Goal: Task Accomplishment & Management: Use online tool/utility

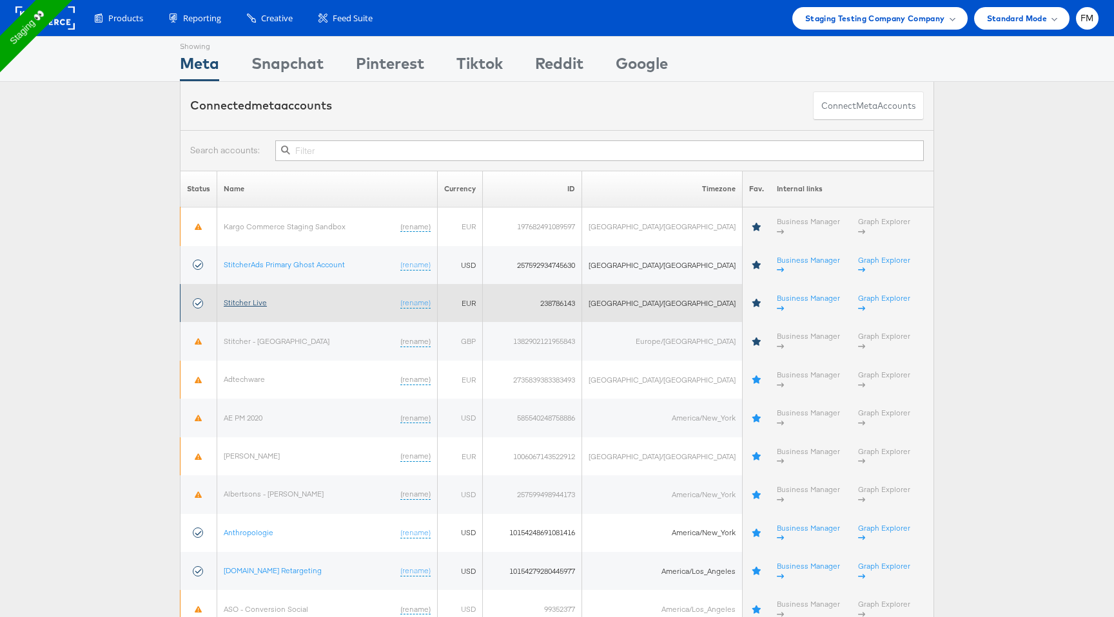
click at [257, 298] on link "Stitcher Live" at bounding box center [245, 303] width 43 height 10
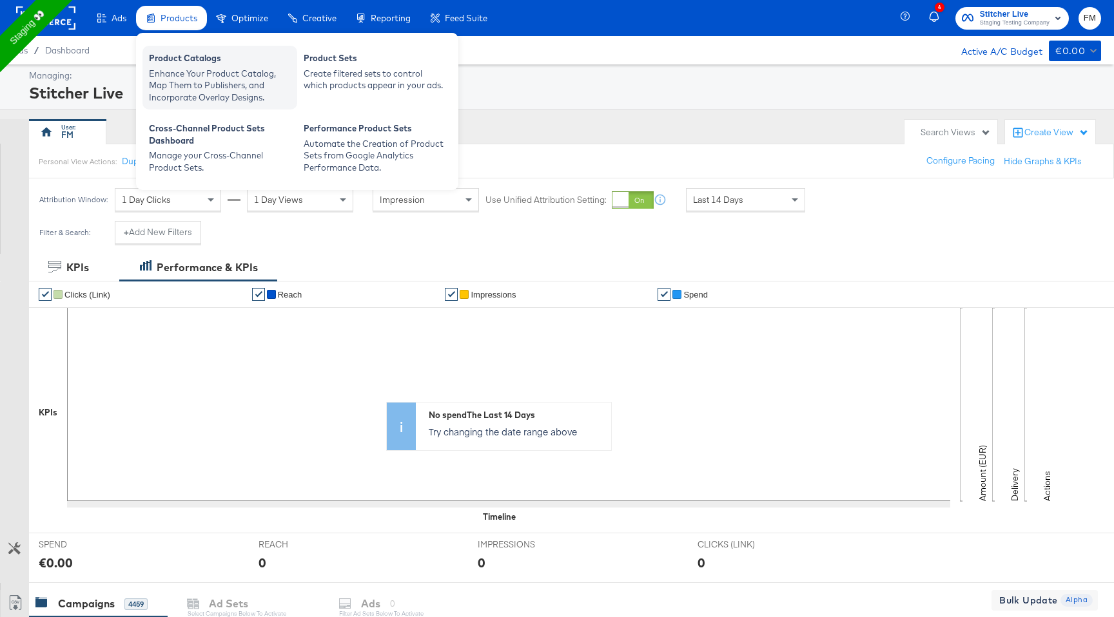
click at [193, 76] on div "Enhance Your Product Catalog, Map Them to Publishers, and Incorporate Overlay D…" at bounding box center [220, 86] width 142 height 36
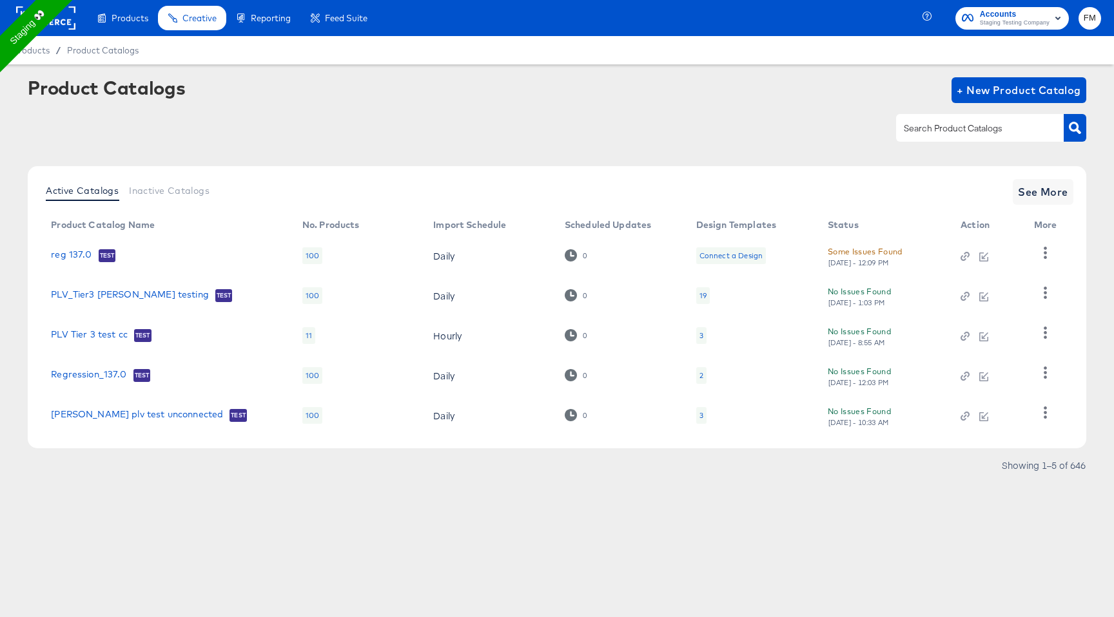
click at [705, 296] on div "19" at bounding box center [702, 296] width 7 height 10
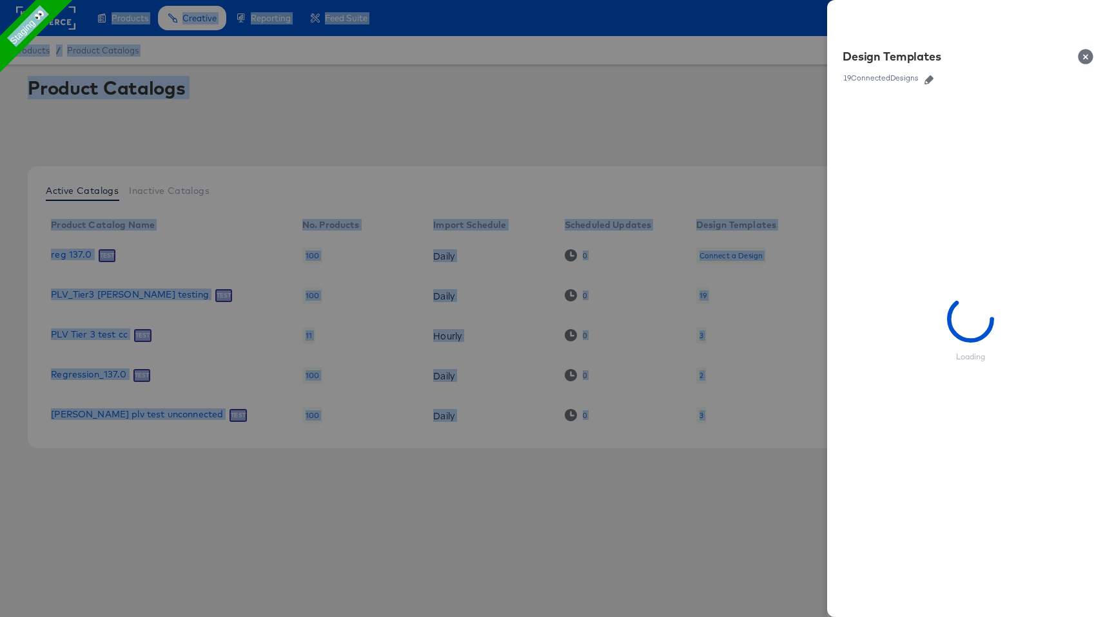
click at [705, 296] on div at bounding box center [557, 308] width 1114 height 617
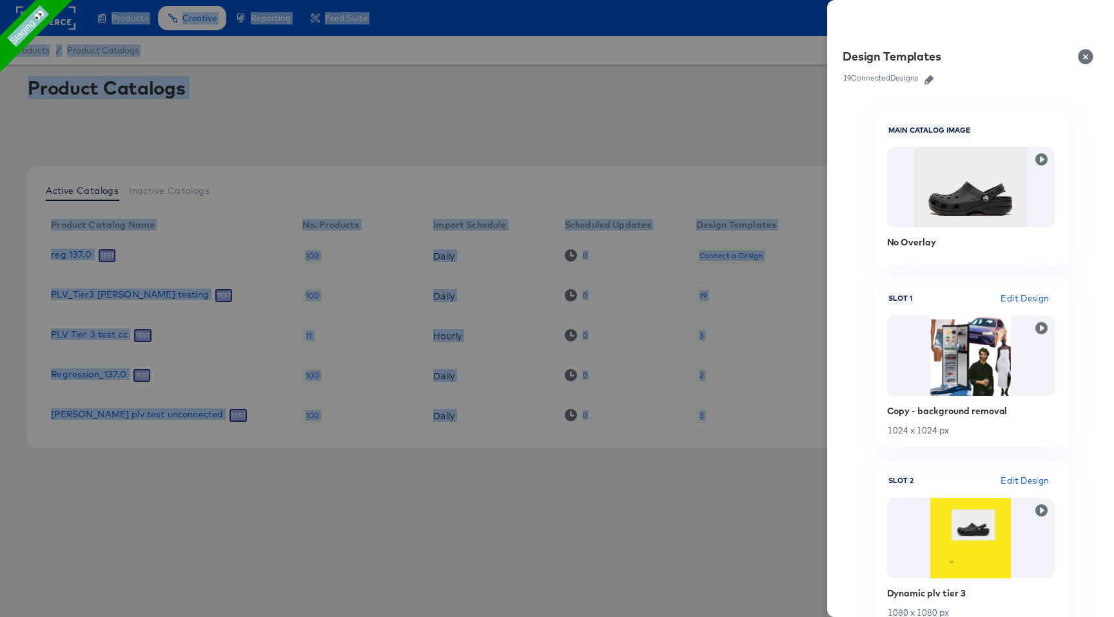
click at [926, 77] on icon "button" at bounding box center [928, 79] width 9 height 9
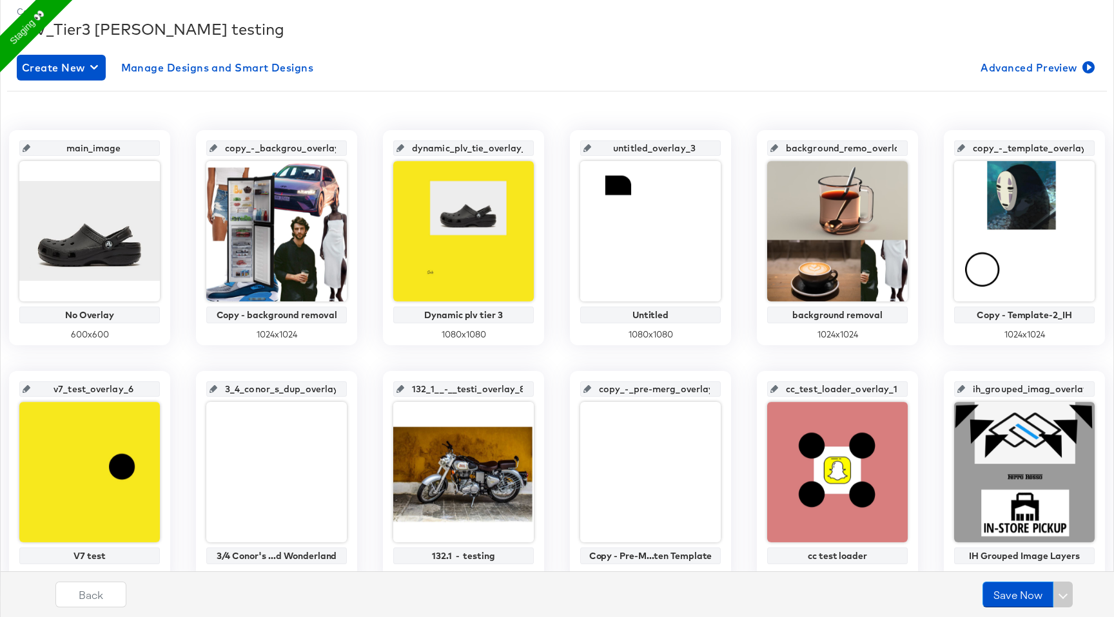
scroll to position [175, 0]
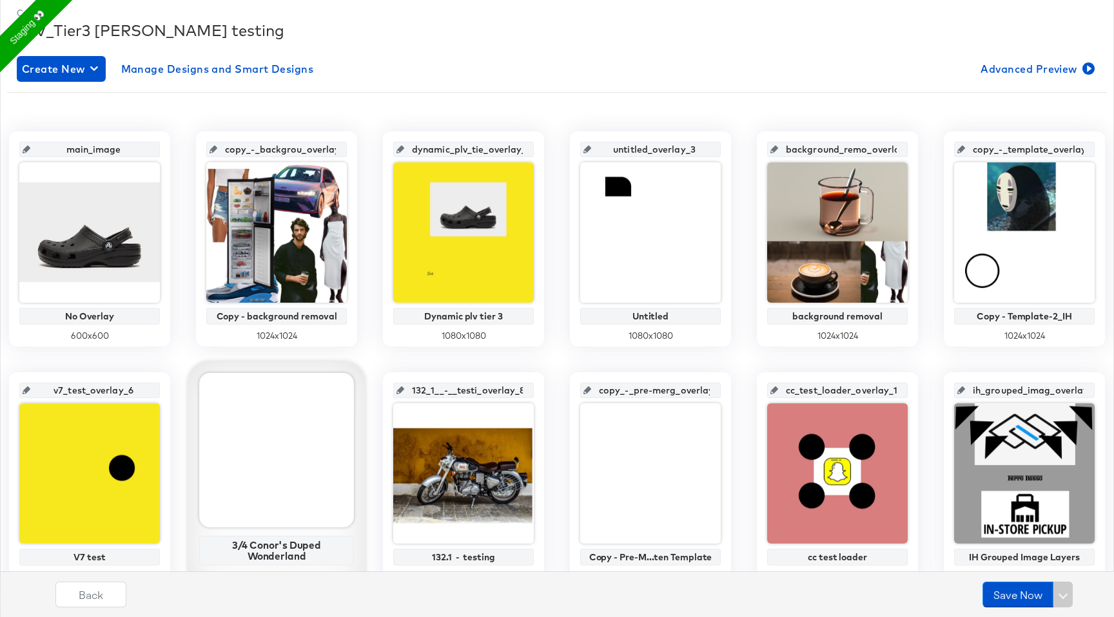
click at [257, 498] on div at bounding box center [276, 450] width 155 height 155
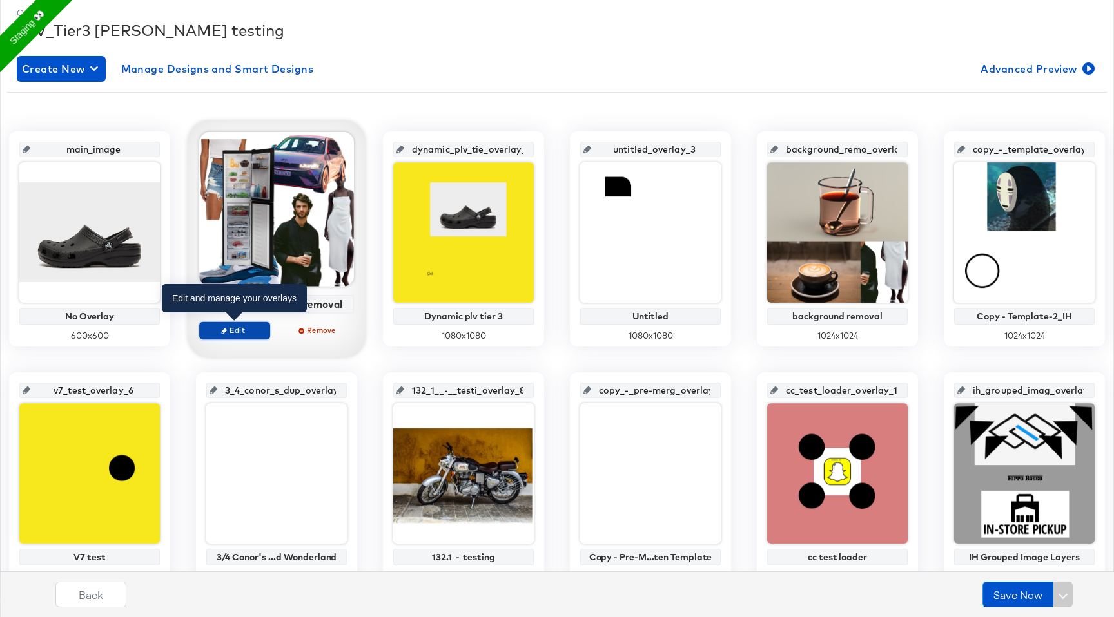
click at [253, 327] on span "Edit" at bounding box center [234, 330] width 59 height 10
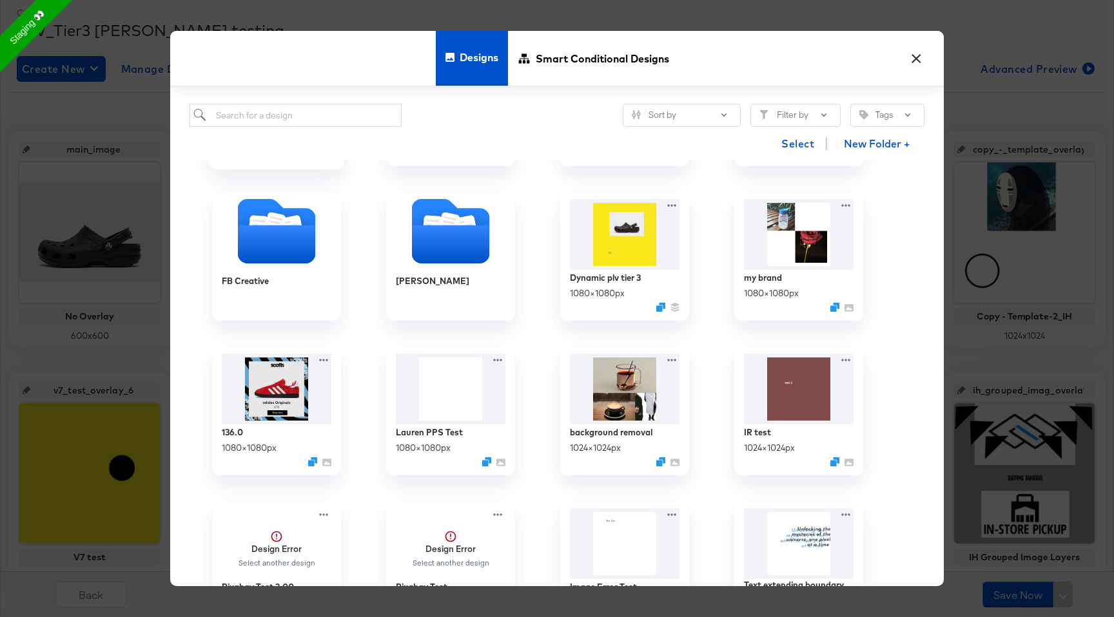
scroll to position [296, 0]
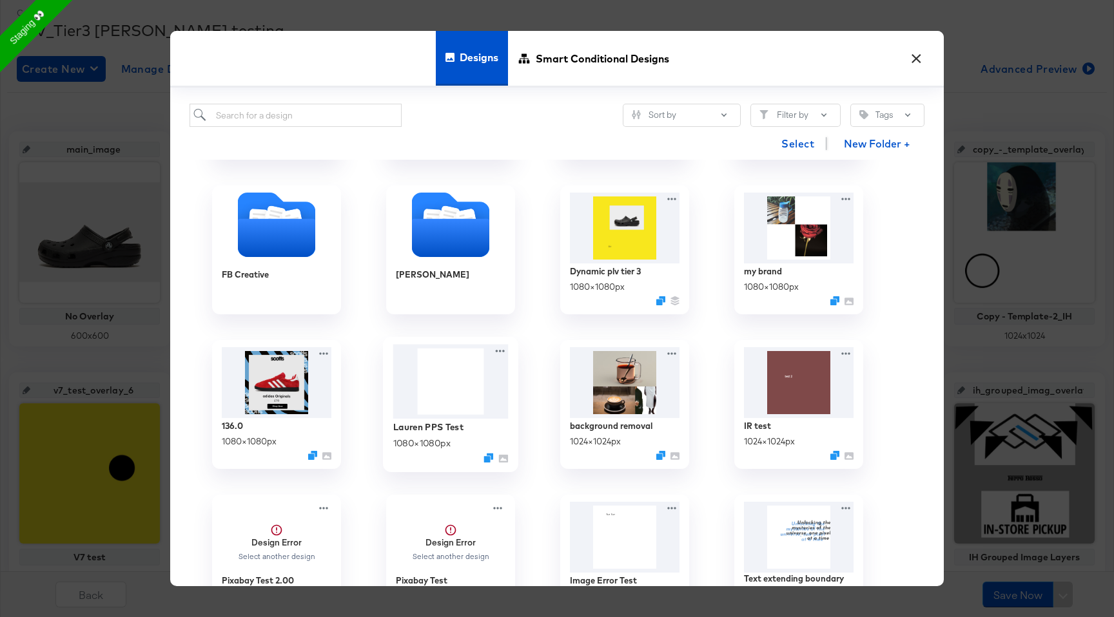
click at [461, 402] on img at bounding box center [450, 382] width 115 height 75
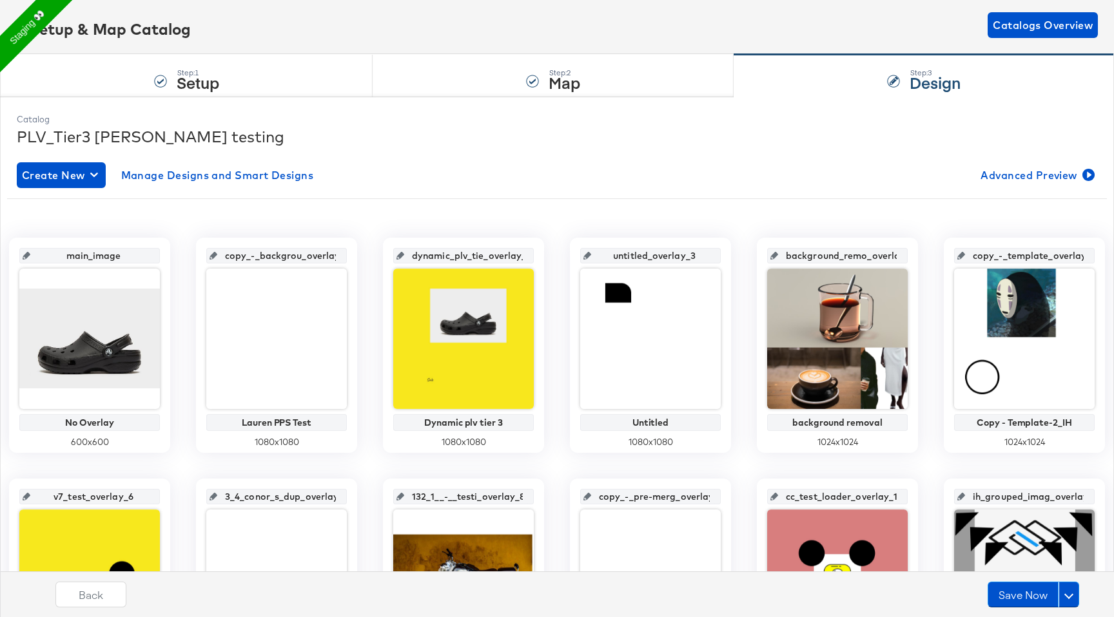
scroll to position [0, 0]
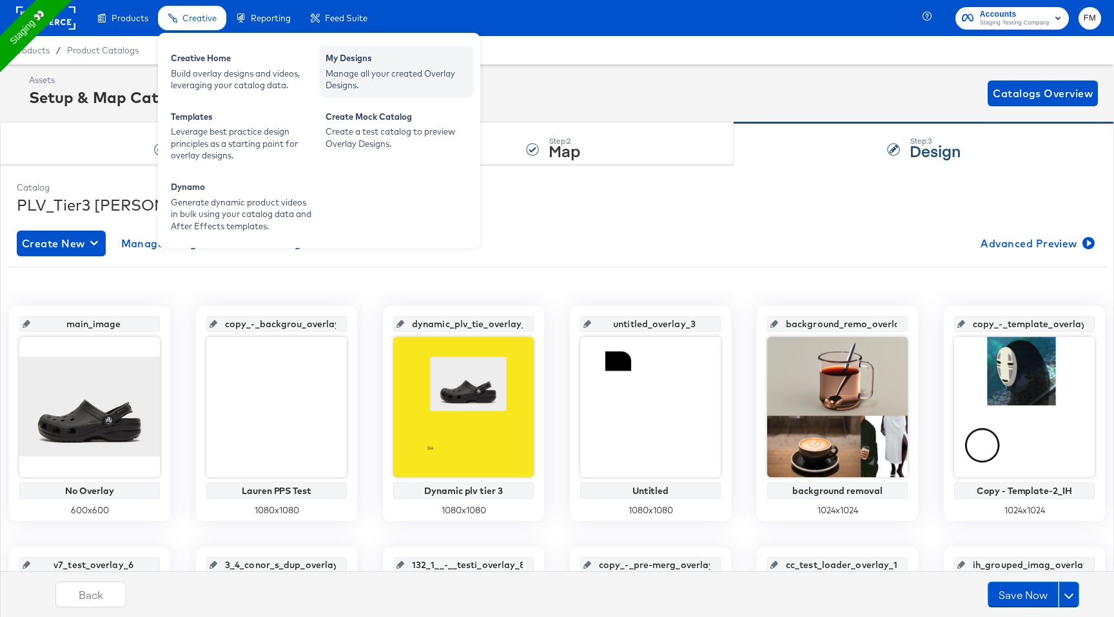
click at [394, 70] on div "Manage all your created Overlay Designs." at bounding box center [396, 80] width 142 height 24
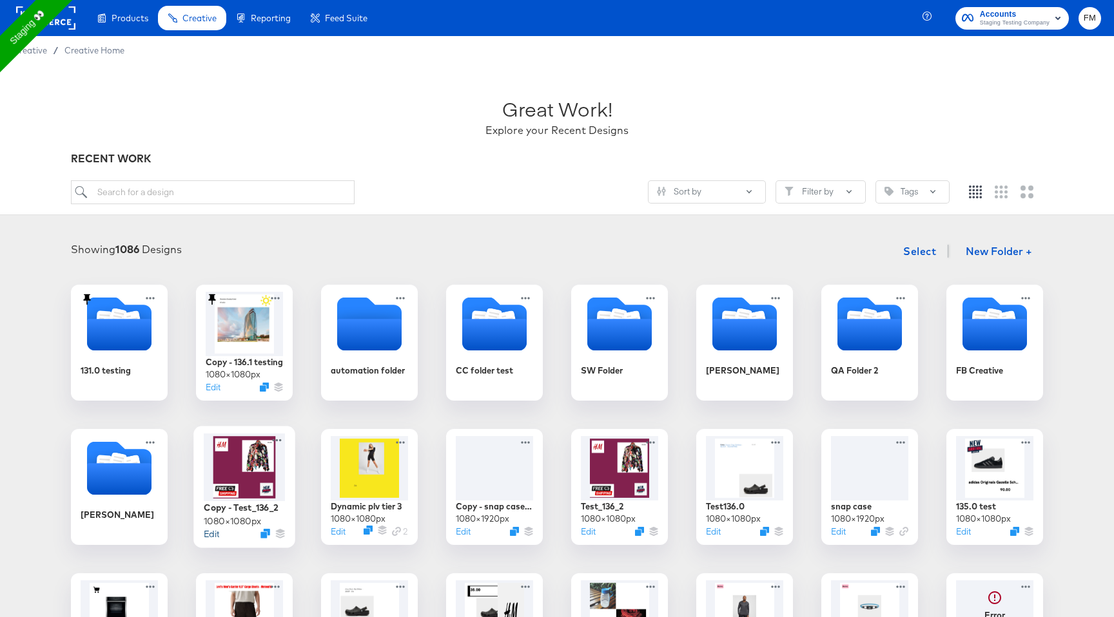
click at [211, 532] on button "Edit" at bounding box center [211, 534] width 15 height 12
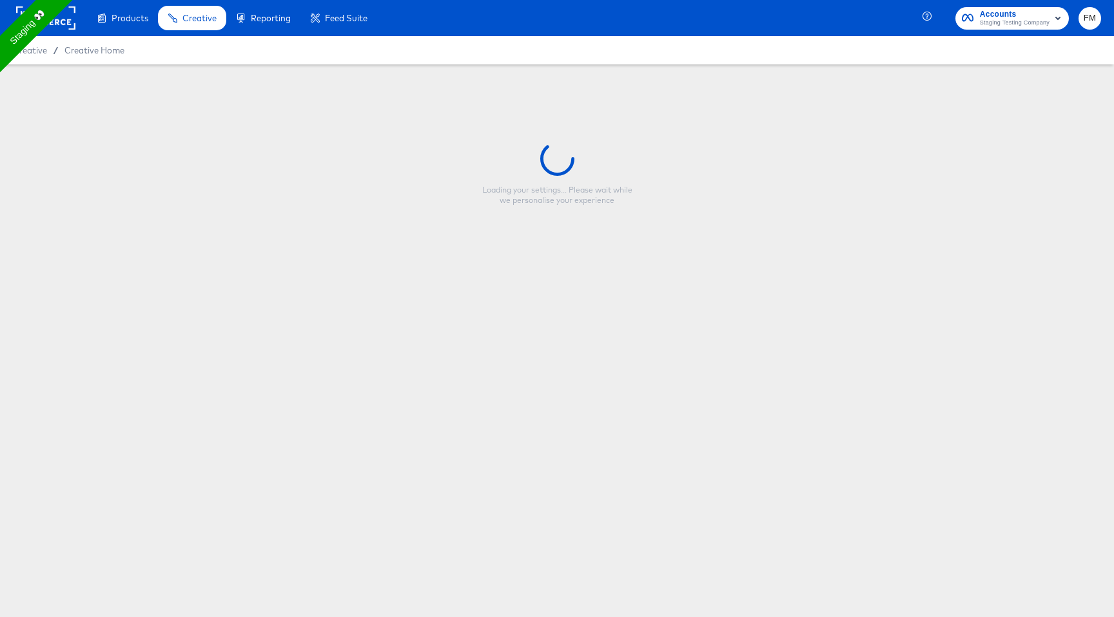
type input "Copy - Test_136_2"
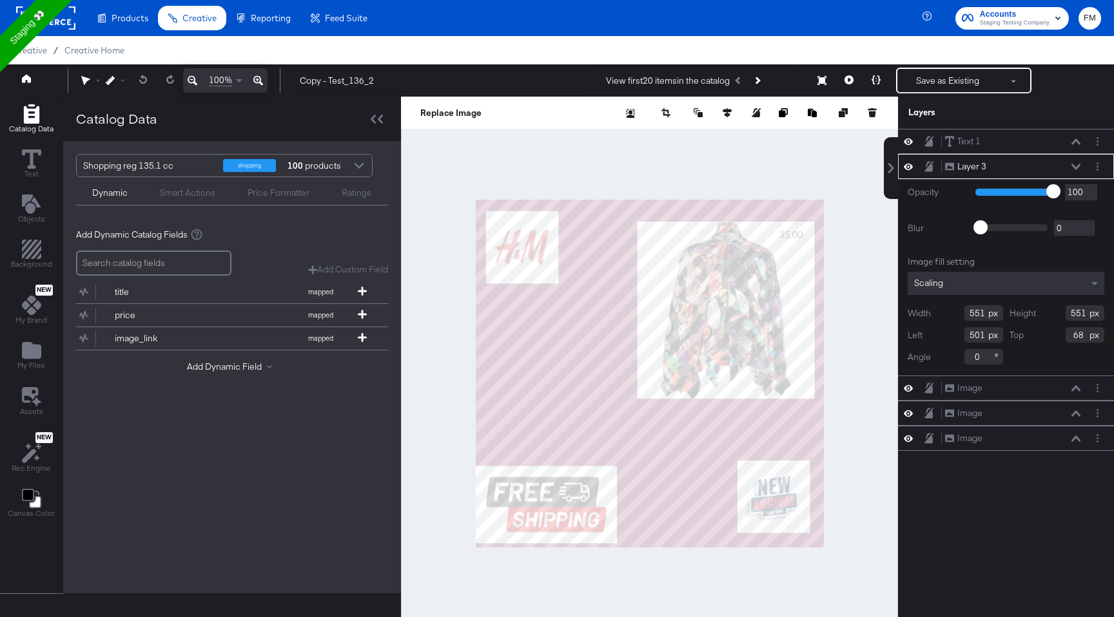
click at [351, 171] on div at bounding box center [358, 167] width 19 height 23
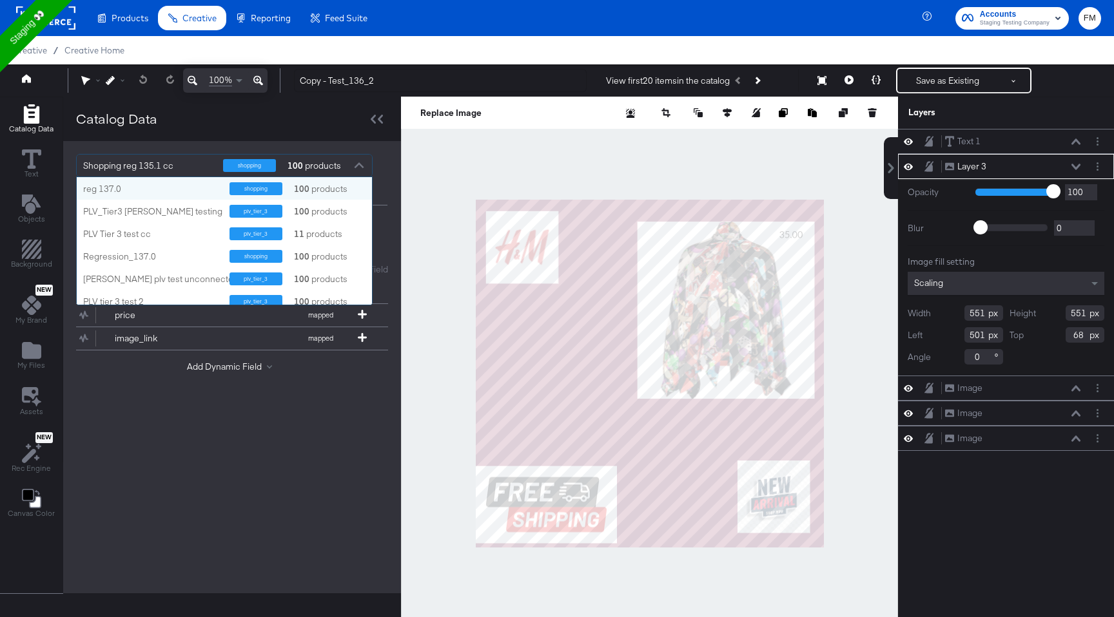
scroll to position [128, 295]
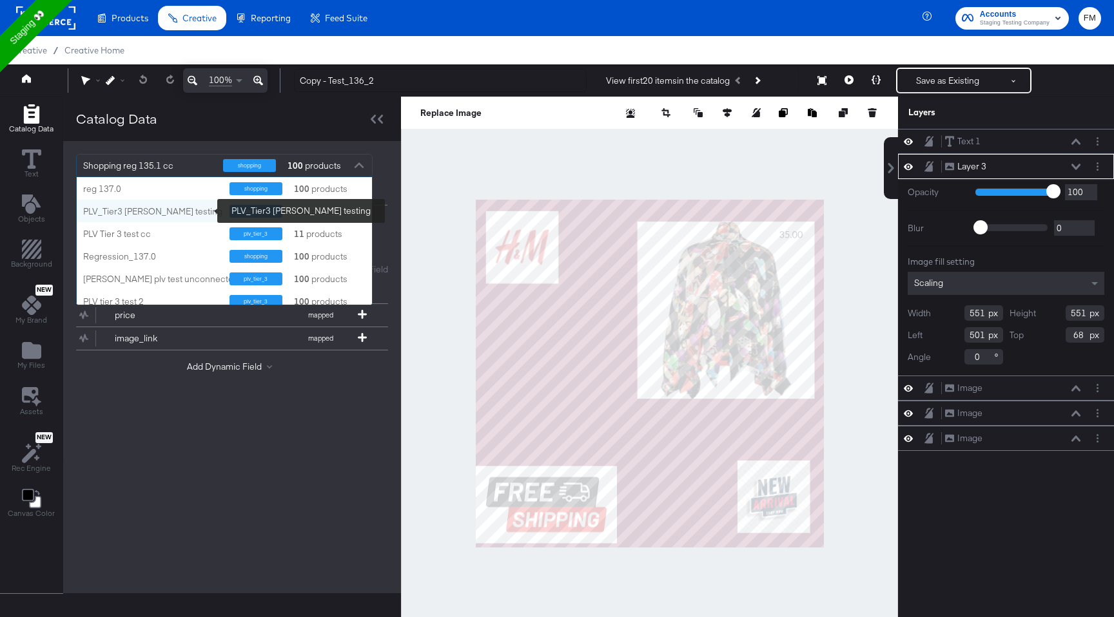
click at [178, 213] on div "PLV_Tier3 [PERSON_NAME] testing" at bounding box center [152, 212] width 139 height 12
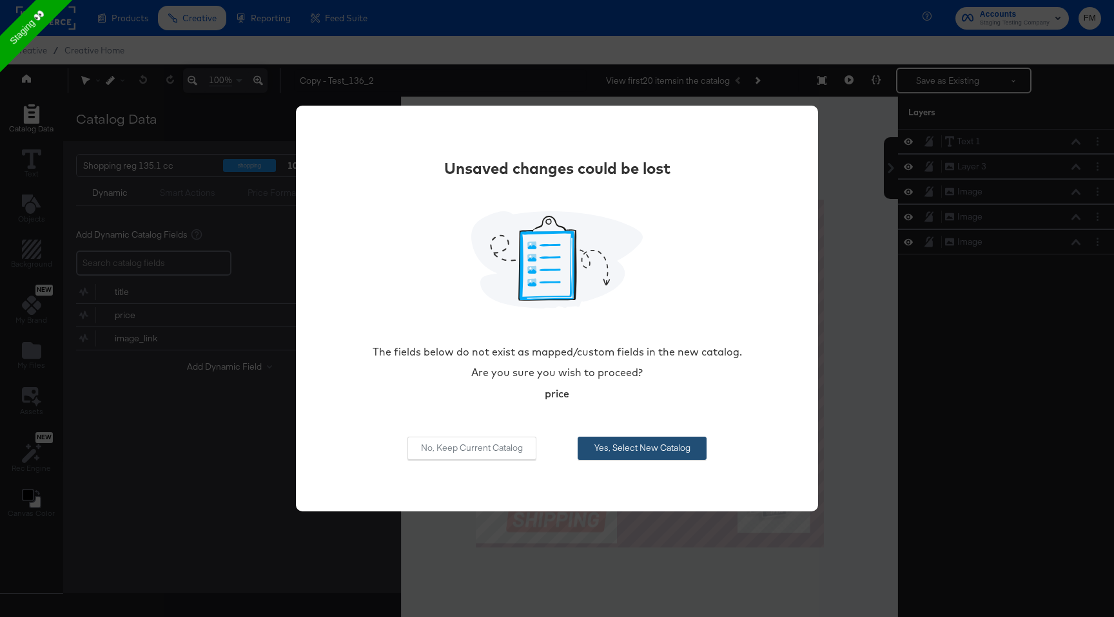
click at [659, 444] on button "Yes, Select New Catalog" at bounding box center [642, 448] width 129 height 23
